Goal: Transaction & Acquisition: Purchase product/service

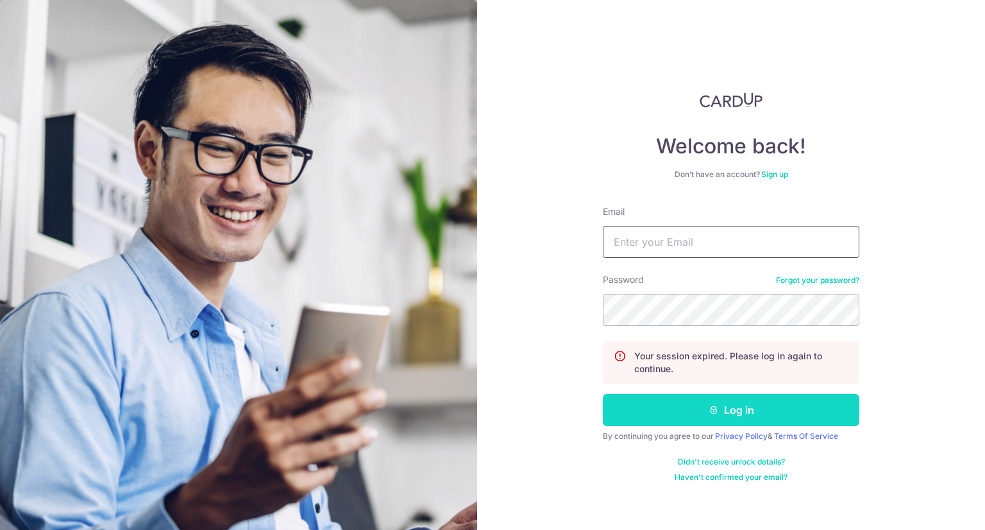
type input "[EMAIL_ADDRESS][DOMAIN_NAME]"
click at [704, 411] on button "Log in" at bounding box center [731, 410] width 257 height 32
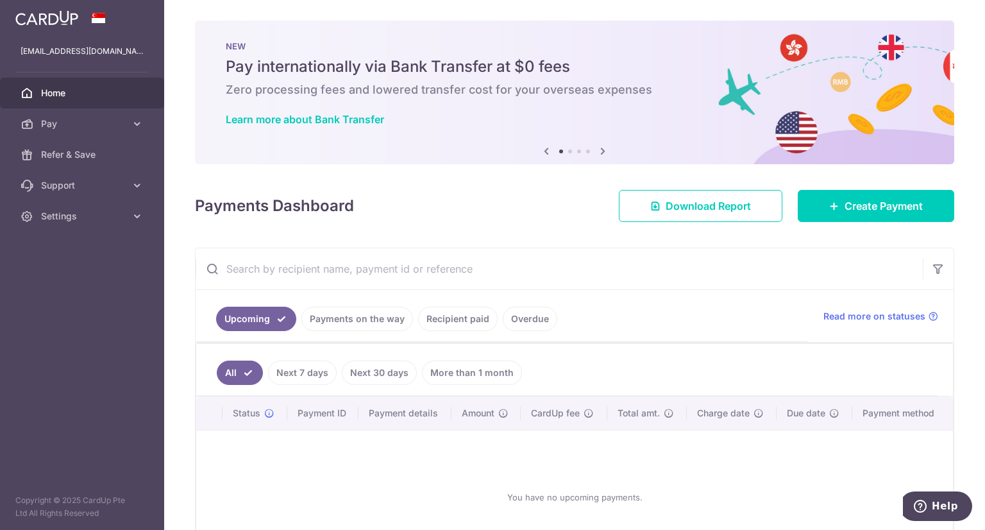
scroll to position [64, 0]
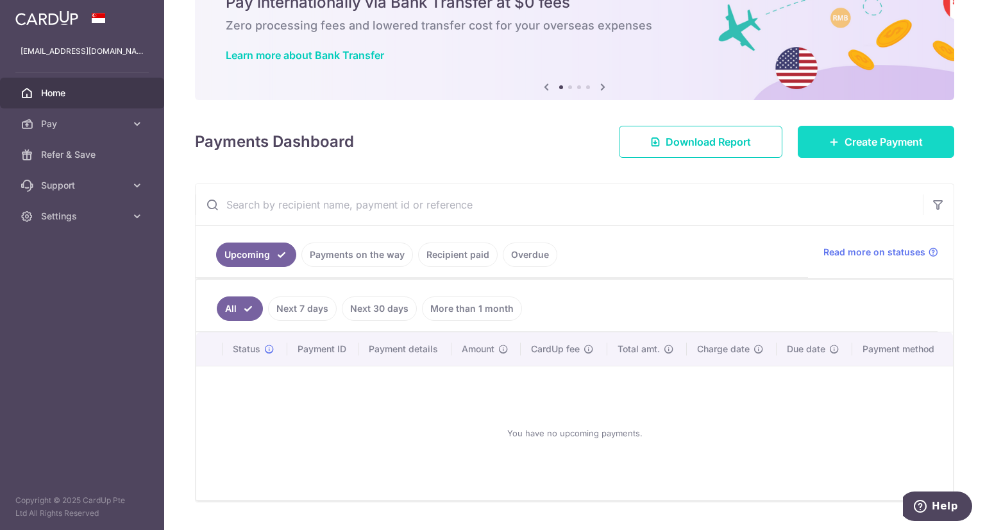
click at [845, 139] on span "Create Payment" at bounding box center [884, 141] width 78 height 15
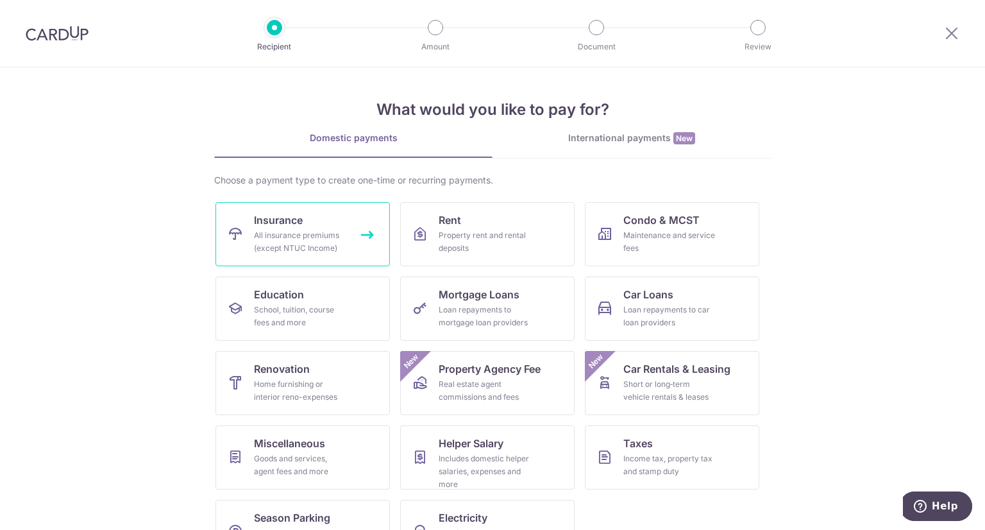
click at [321, 229] on div "All insurance premiums (except NTUC Income)" at bounding box center [300, 242] width 92 height 26
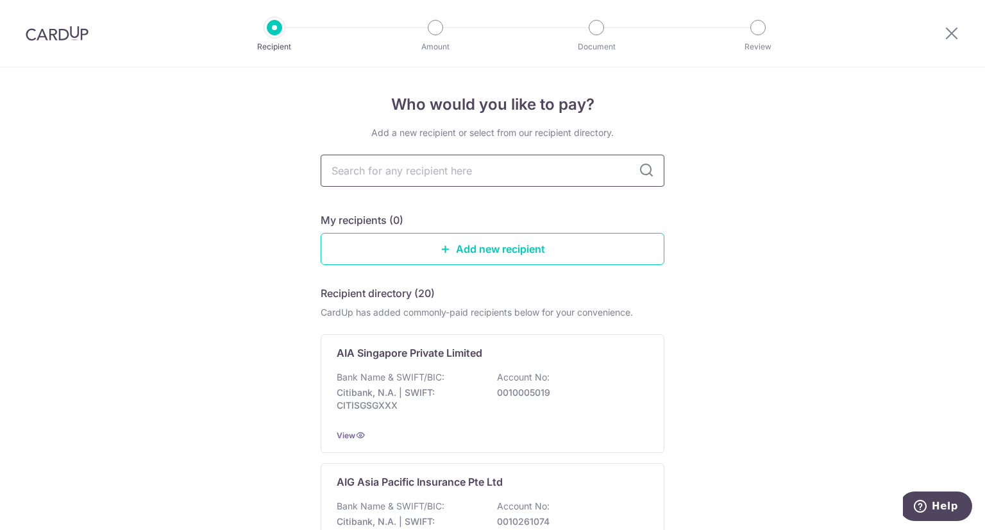
click at [421, 175] on input "text" at bounding box center [493, 171] width 344 height 32
type input "singlife"
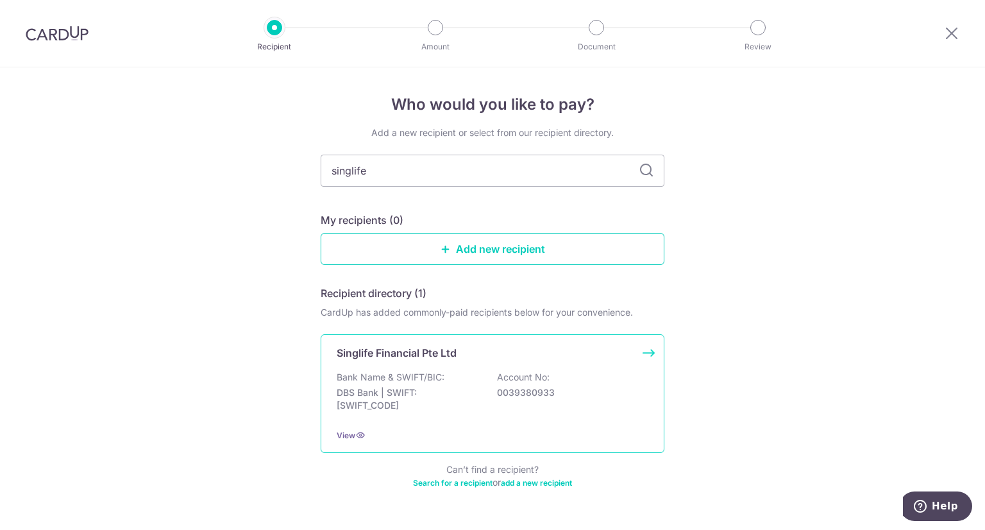
click at [403, 379] on p "Bank Name & SWIFT/BIC:" at bounding box center [391, 377] width 108 height 13
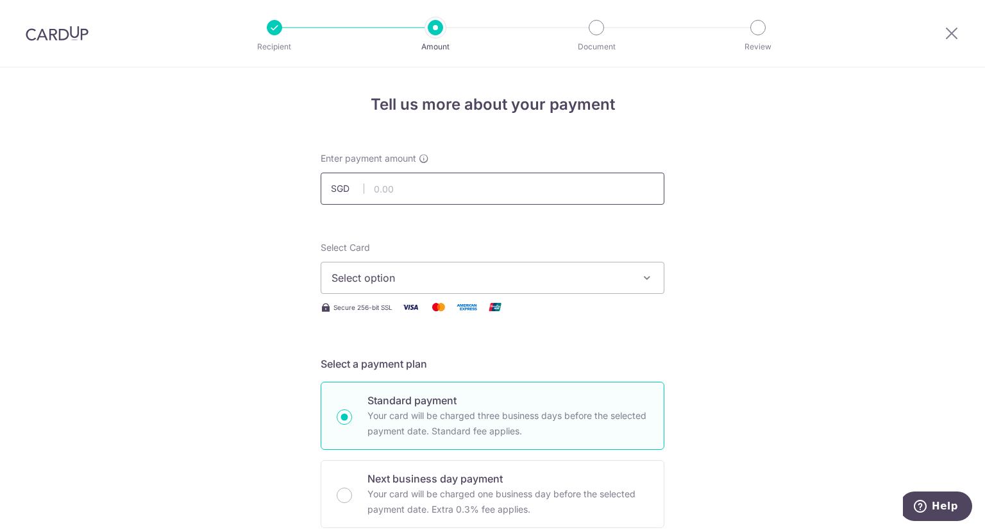
click at [418, 189] on input "text" at bounding box center [493, 189] width 344 height 32
type input "794.50"
drag, startPoint x: 639, startPoint y: 234, endPoint x: 625, endPoint y: 238, distance: 14.8
click at [572, 269] on button "Select option" at bounding box center [493, 278] width 344 height 32
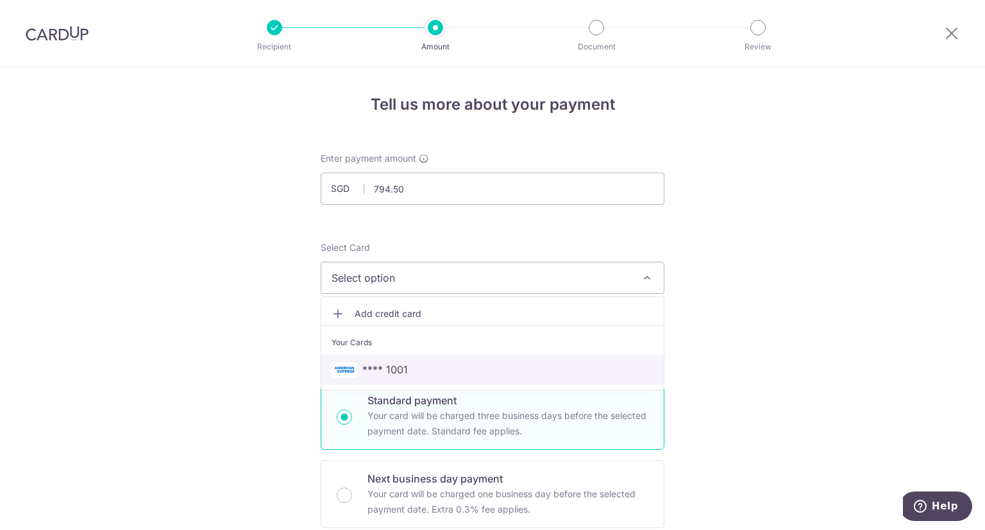
click at [399, 364] on span "**** 1001" at bounding box center [385, 369] width 46 height 15
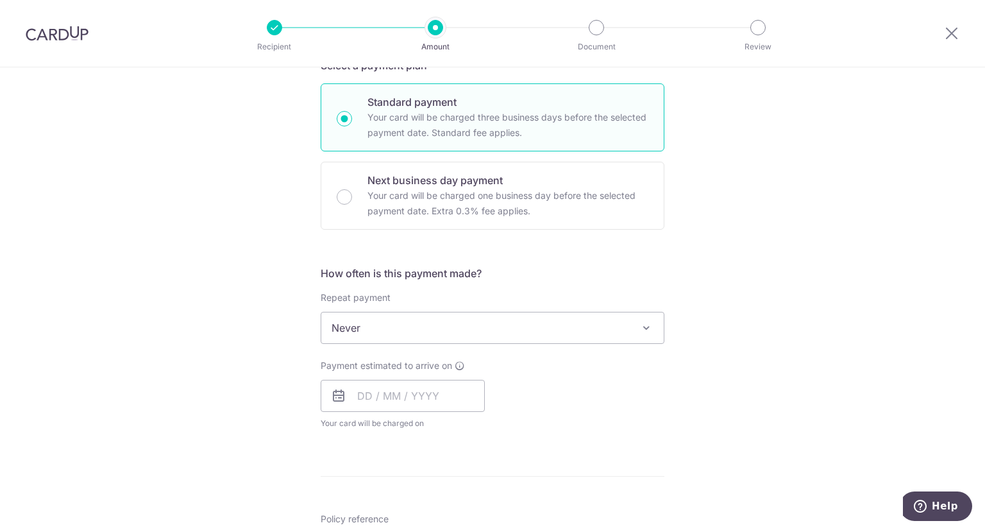
scroll to position [321, 0]
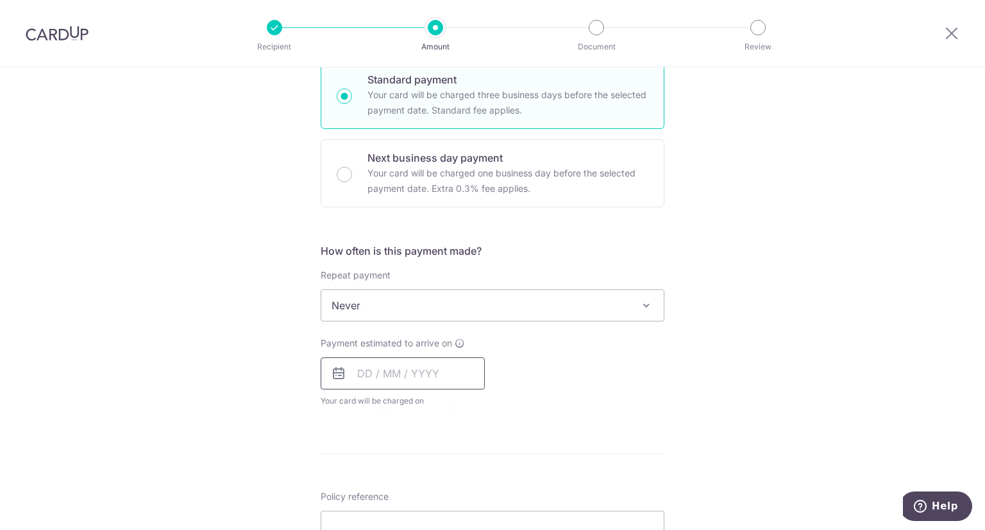
click at [423, 377] on input "text" at bounding box center [403, 373] width 164 height 32
click at [691, 406] on div "Tell us more about your payment Enter payment amount SGD 794.50 794.50 Select C…" at bounding box center [492, 327] width 985 height 1160
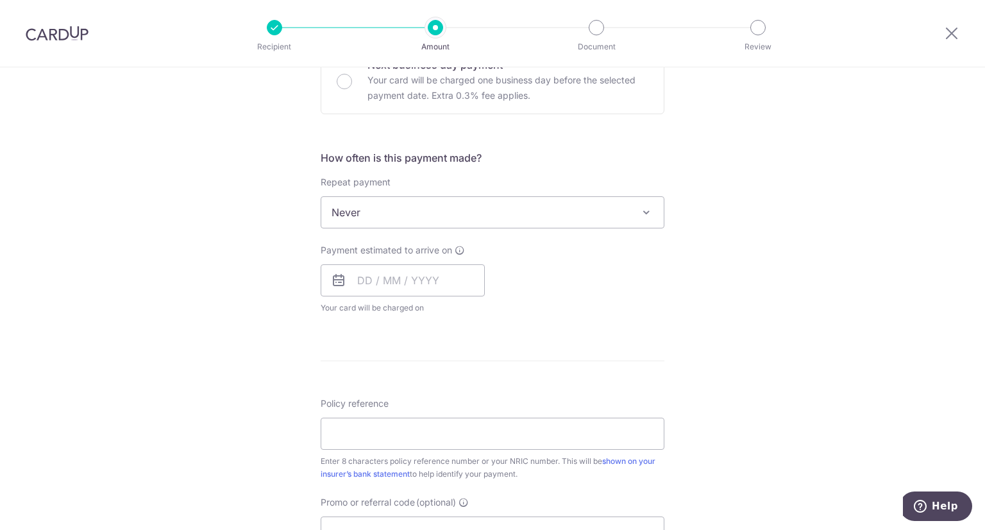
scroll to position [449, 0]
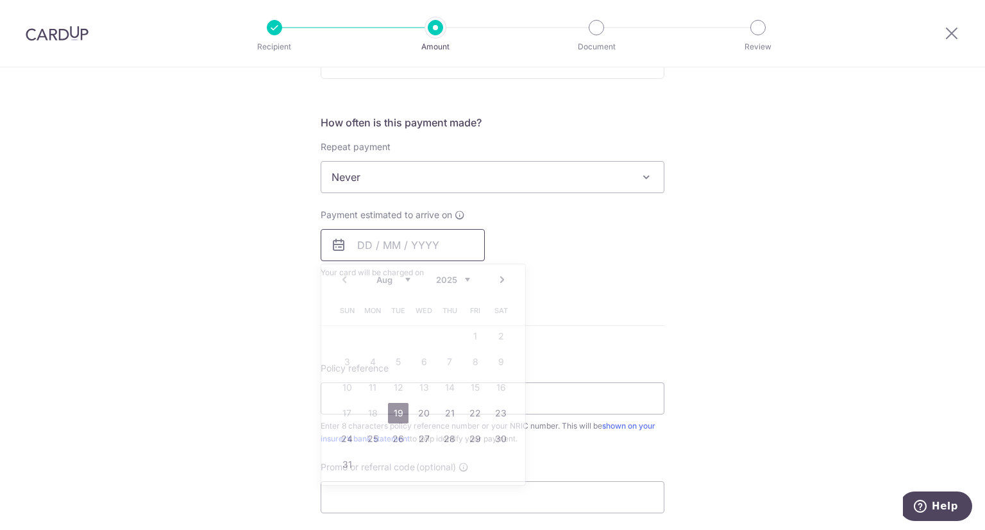
click at [372, 242] on input "text" at bounding box center [403, 245] width 164 height 32
click at [395, 408] on link "19" at bounding box center [398, 413] width 21 height 21
type input "[DATE]"
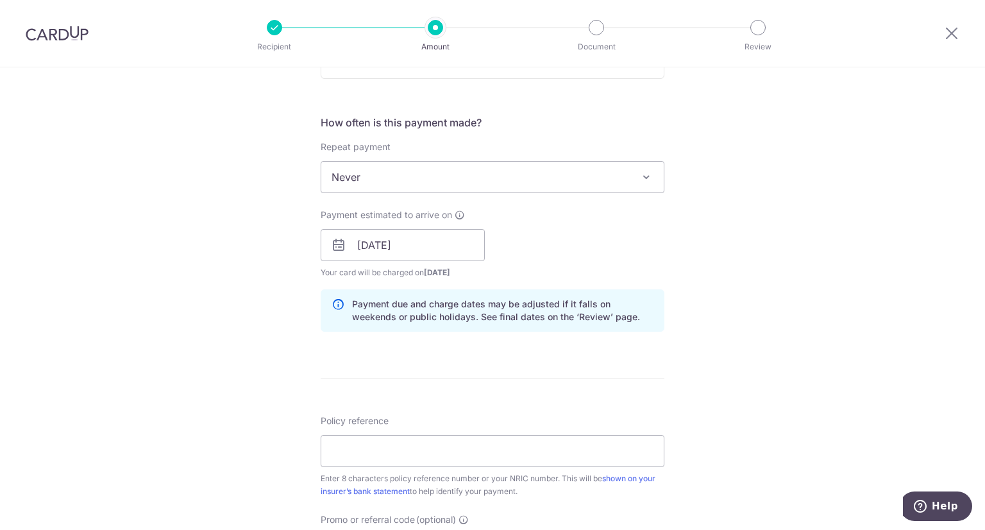
click at [770, 298] on div "Tell us more about your payment Enter payment amount SGD 794.50 794.50 Select C…" at bounding box center [492, 224] width 985 height 1213
click at [548, 437] on input "Policy reference" at bounding box center [493, 451] width 344 height 32
click at [516, 454] on input "Policy reference" at bounding box center [493, 451] width 344 height 32
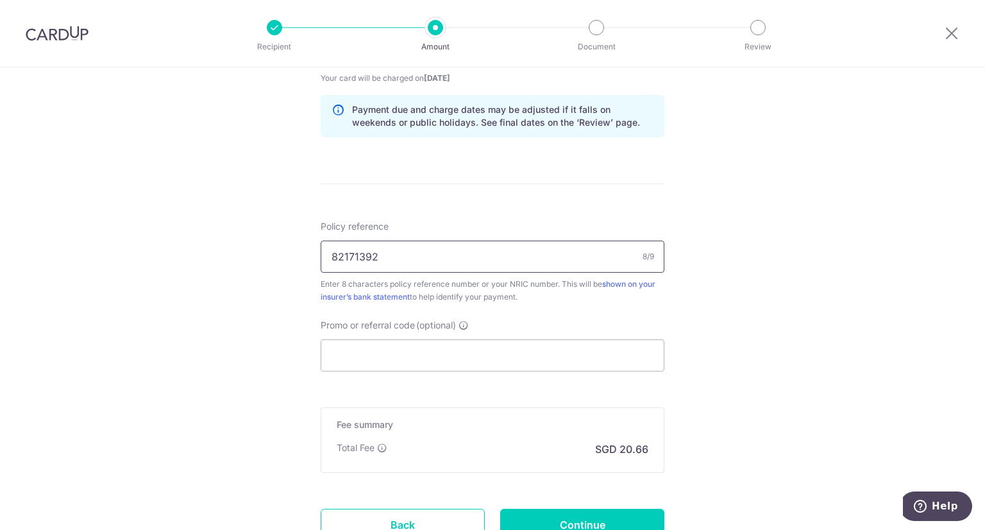
scroll to position [749, 0]
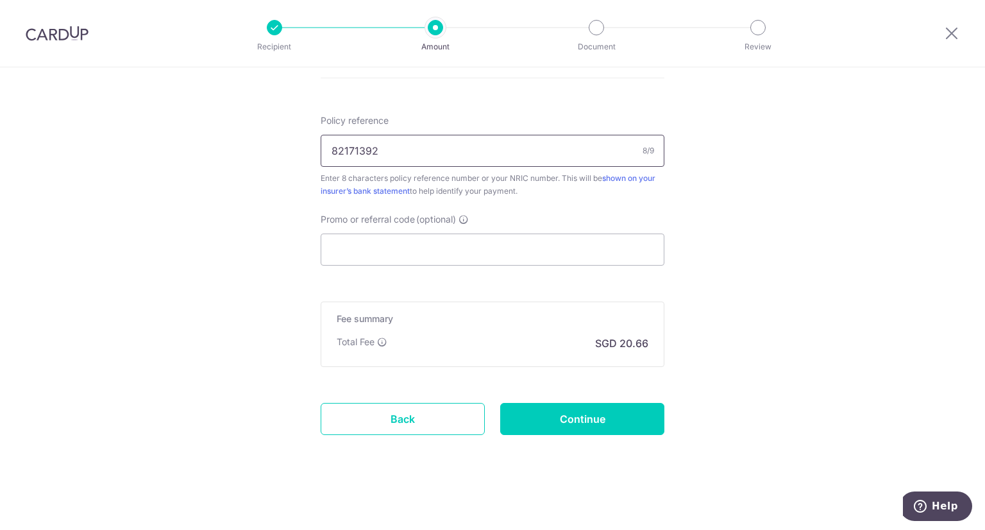
type input "82171392"
click at [622, 415] on input "Continue" at bounding box center [582, 419] width 164 height 32
type input "Create Schedule"
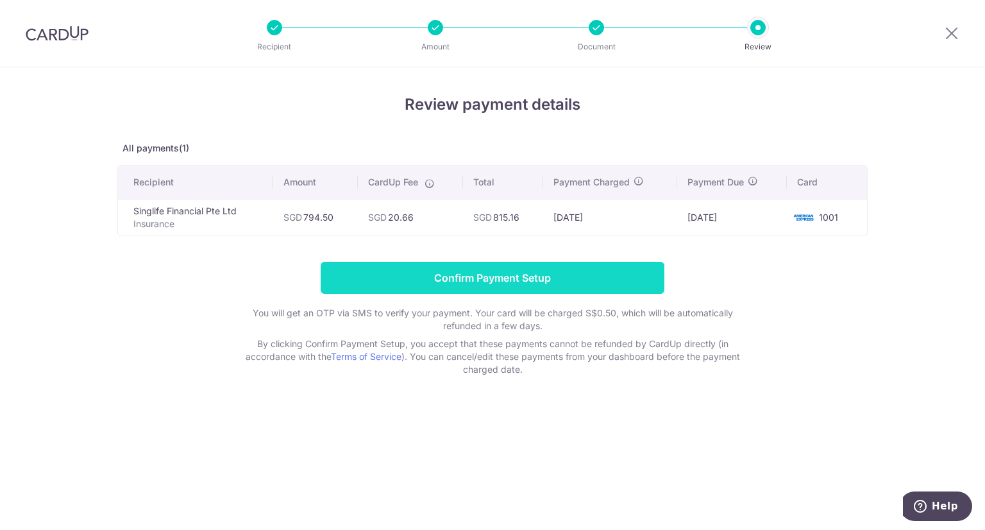
click at [585, 276] on input "Confirm Payment Setup" at bounding box center [493, 278] width 344 height 32
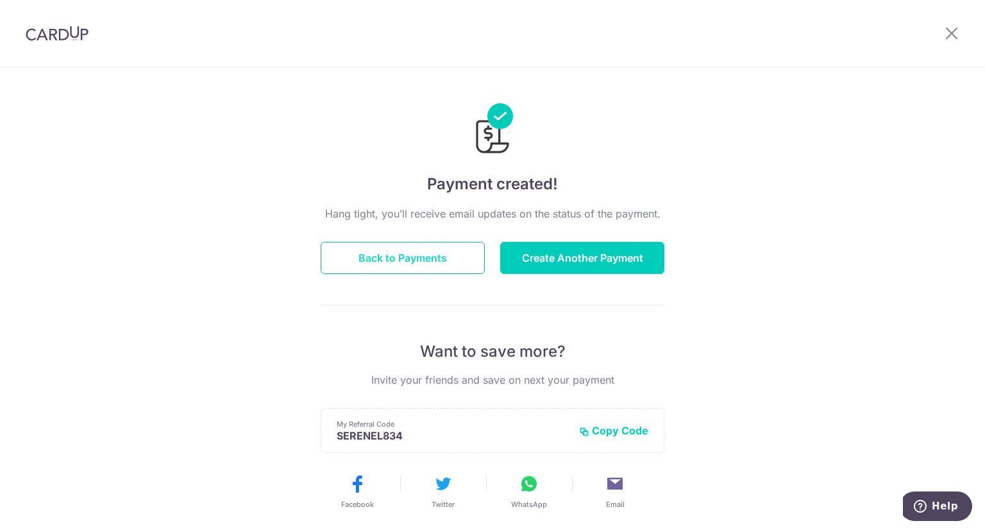
click at [434, 242] on button "Back to Payments" at bounding box center [403, 258] width 164 height 32
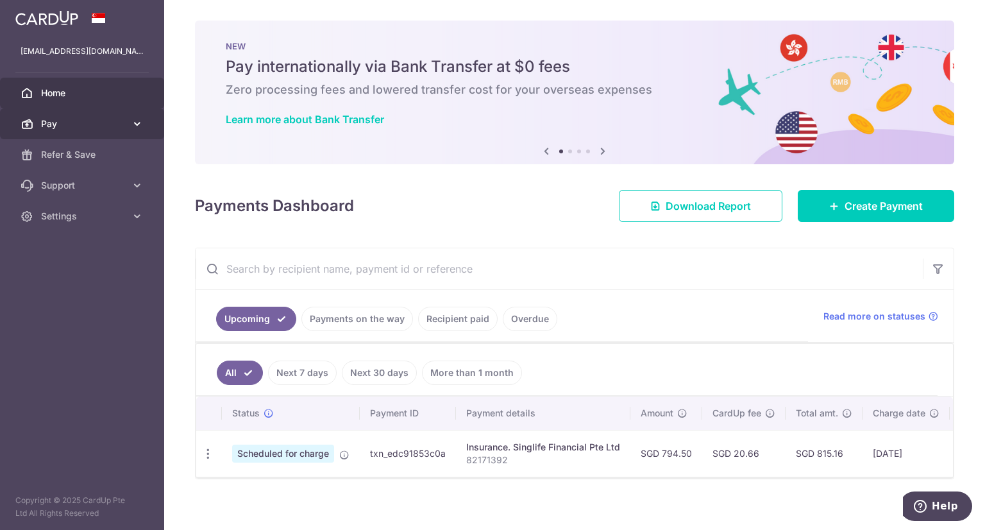
click at [72, 126] on span "Pay" at bounding box center [83, 123] width 85 height 13
